Goal: Find specific page/section

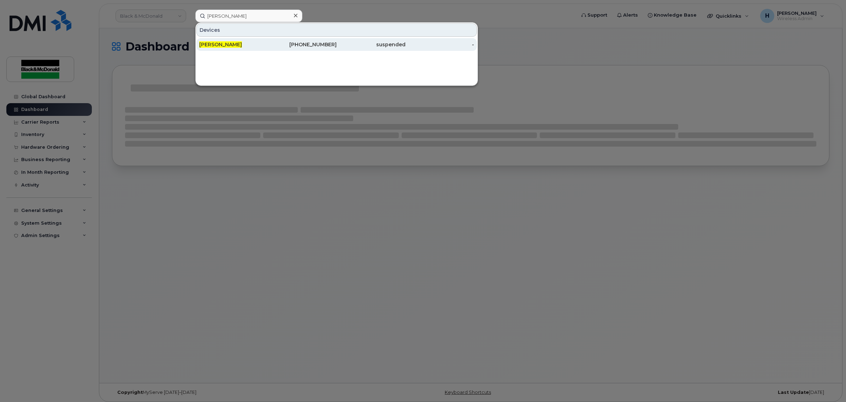
type input "[PERSON_NAME]"
click at [222, 43] on span "[PERSON_NAME]" at bounding box center [220, 44] width 43 height 6
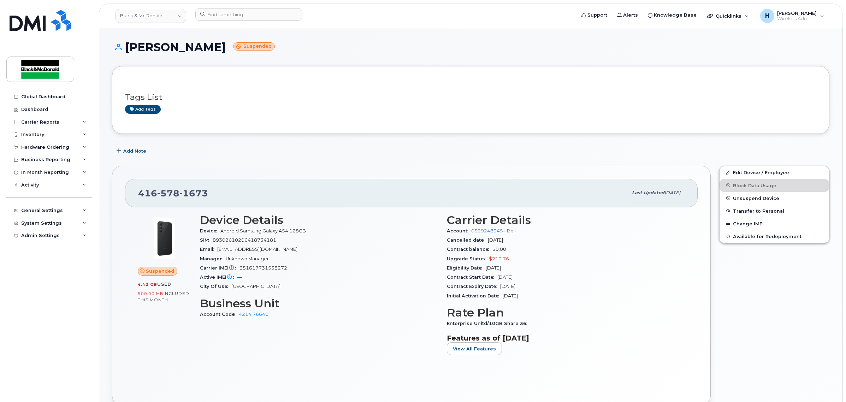
click at [479, 27] on header "Black & McDonald Support Alerts Knowledge Base Quicklinks Suspend / Cancel Devi…" at bounding box center [470, 16] width 743 height 25
